Goal: Find specific page/section: Find specific page/section

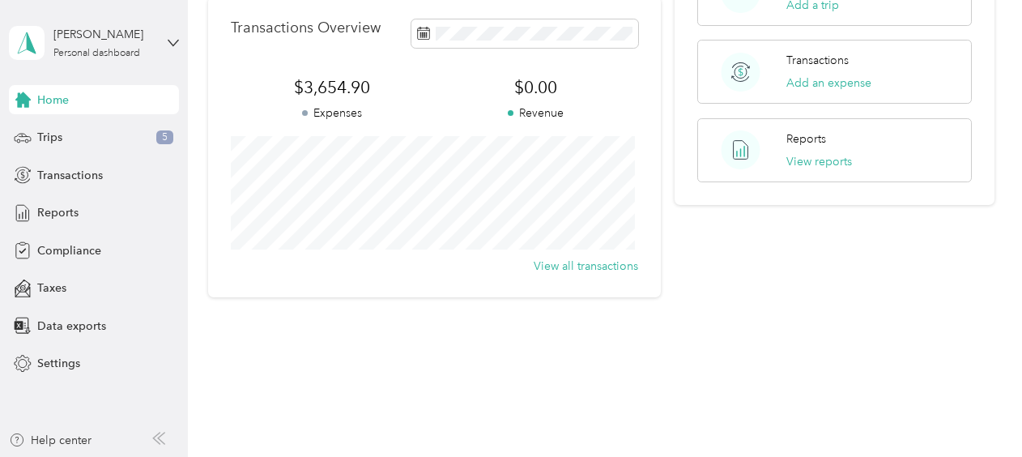
scroll to position [316, 0]
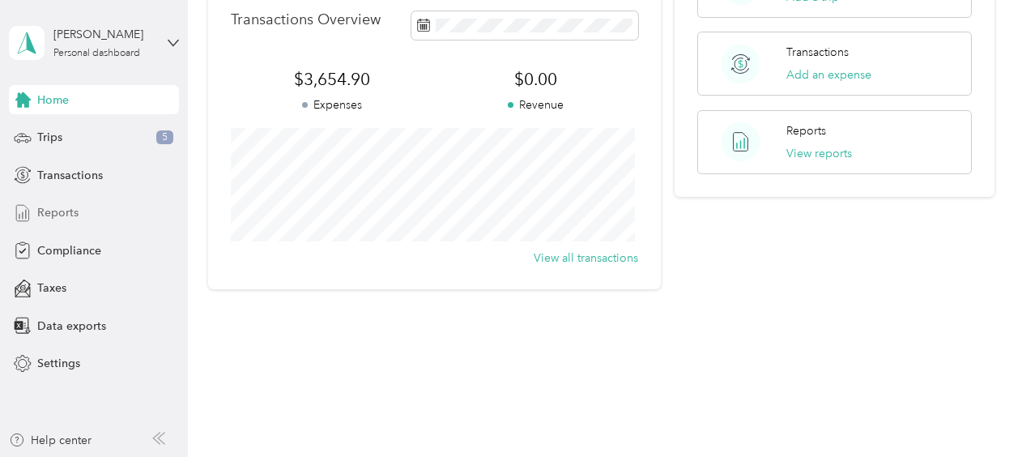
click at [63, 209] on span "Reports" at bounding box center [57, 212] width 41 height 17
